Goal: Communication & Community: Participate in discussion

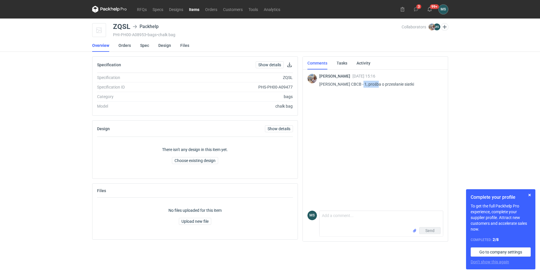
drag, startPoint x: 359, startPoint y: 84, endPoint x: 376, endPoint y: 85, distance: 16.8
click at [376, 85] on p "[PERSON_NAME] CBCB - 1, prośba o przesłanie siatki" at bounding box center [379, 84] width 119 height 7
copy p "CBCB - 1"
click at [144, 10] on link "RFQs" at bounding box center [142, 9] width 16 height 7
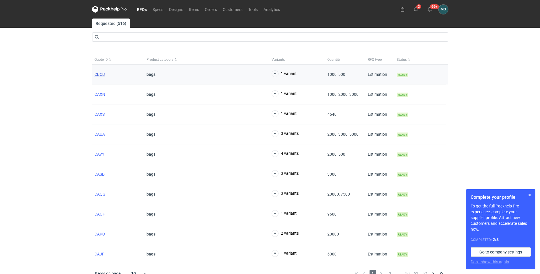
click at [99, 76] on span "CBCB" at bounding box center [100, 74] width 10 height 5
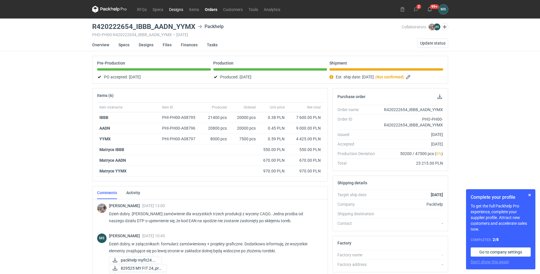
click at [170, 12] on link "Designs" at bounding box center [176, 9] width 20 height 7
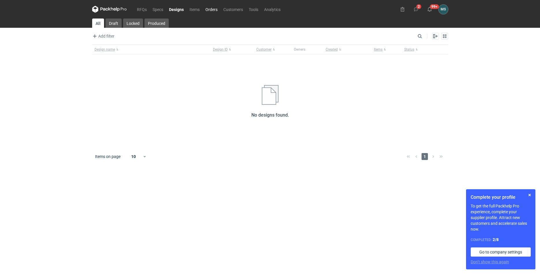
click at [208, 11] on link "Orders" at bounding box center [212, 9] width 18 height 7
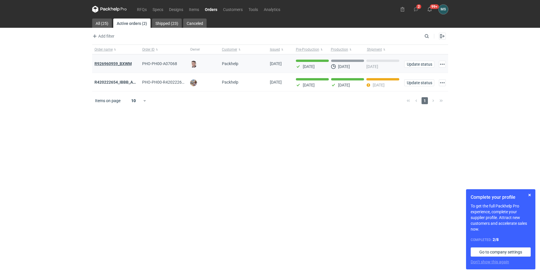
click at [123, 62] on strong "R926960959_BXWM" at bounding box center [113, 63] width 37 height 5
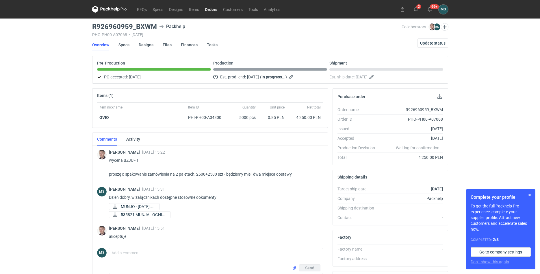
click at [191, 13] on nav "RFQs Specs Designs Items Orders Customers Tools Analytics" at bounding box center [187, 9] width 191 height 19
click at [193, 12] on link "Items" at bounding box center [194, 9] width 16 height 7
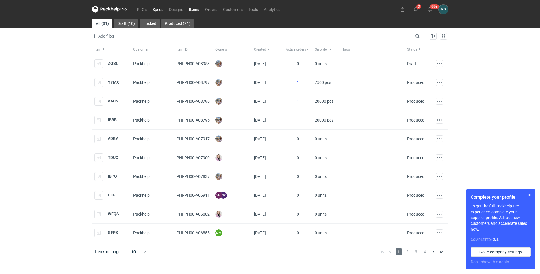
click at [160, 11] on link "Specs" at bounding box center [158, 9] width 16 height 7
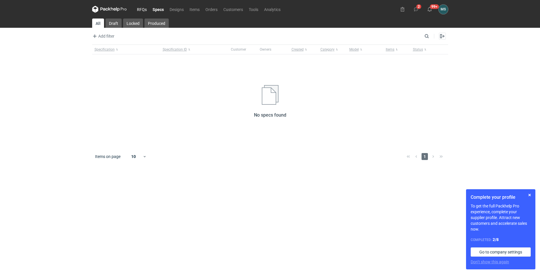
click at [141, 10] on link "RFQs" at bounding box center [142, 9] width 16 height 7
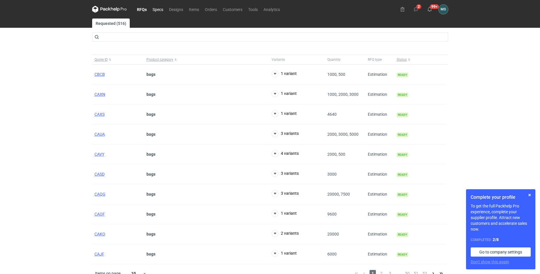
click at [157, 11] on link "Specs" at bounding box center [158, 9] width 16 height 7
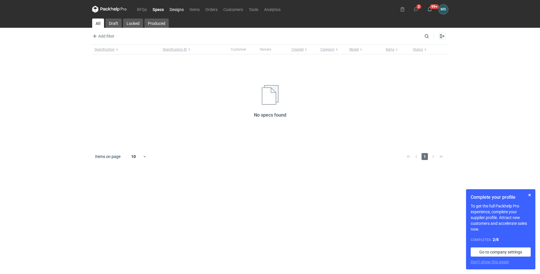
click at [172, 10] on link "Designs" at bounding box center [177, 9] width 20 height 7
click at [193, 12] on link "Items" at bounding box center [195, 9] width 16 height 7
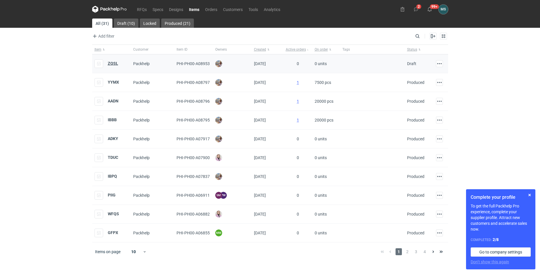
click at [110, 63] on strong "ZQSL" at bounding box center [113, 63] width 10 height 5
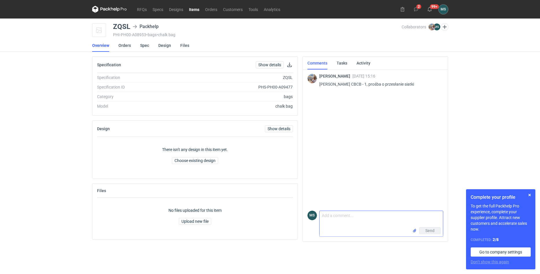
click at [328, 224] on textarea "Comment message" at bounding box center [381, 219] width 123 height 16
type textarea "n"
type textarea "z"
type textarea "Z"
type textarea "Nowy wykrojnik czy zaproponowany?"
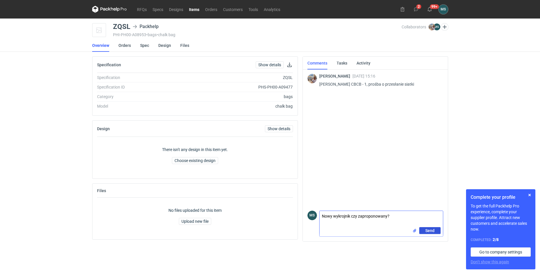
click at [438, 231] on button "Send" at bounding box center [430, 230] width 21 height 7
